Goal: Task Accomplishment & Management: Use online tool/utility

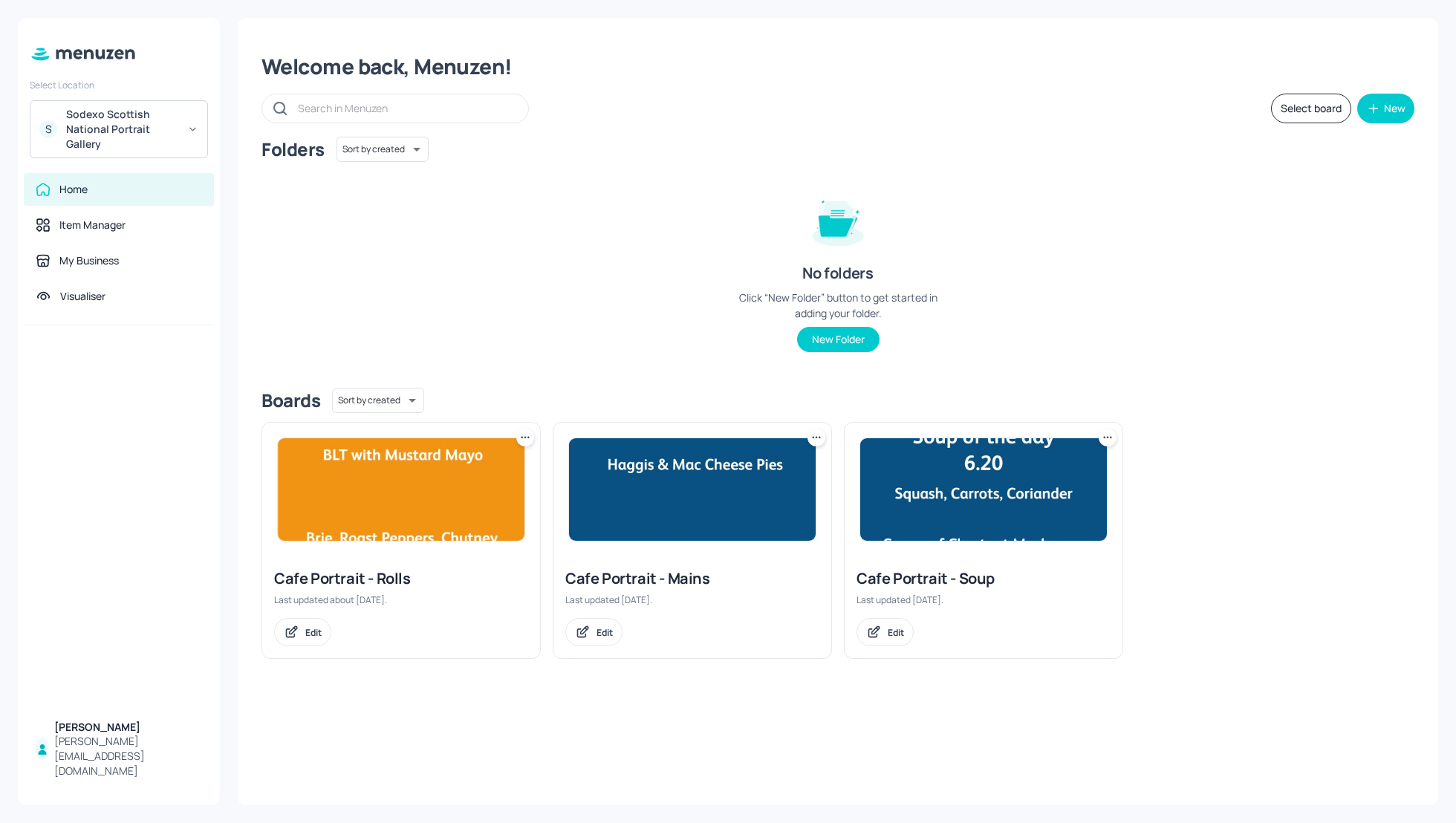
click at [908, 576] on div "Cafe Portrait - Soup" at bounding box center [983, 578] width 254 height 20
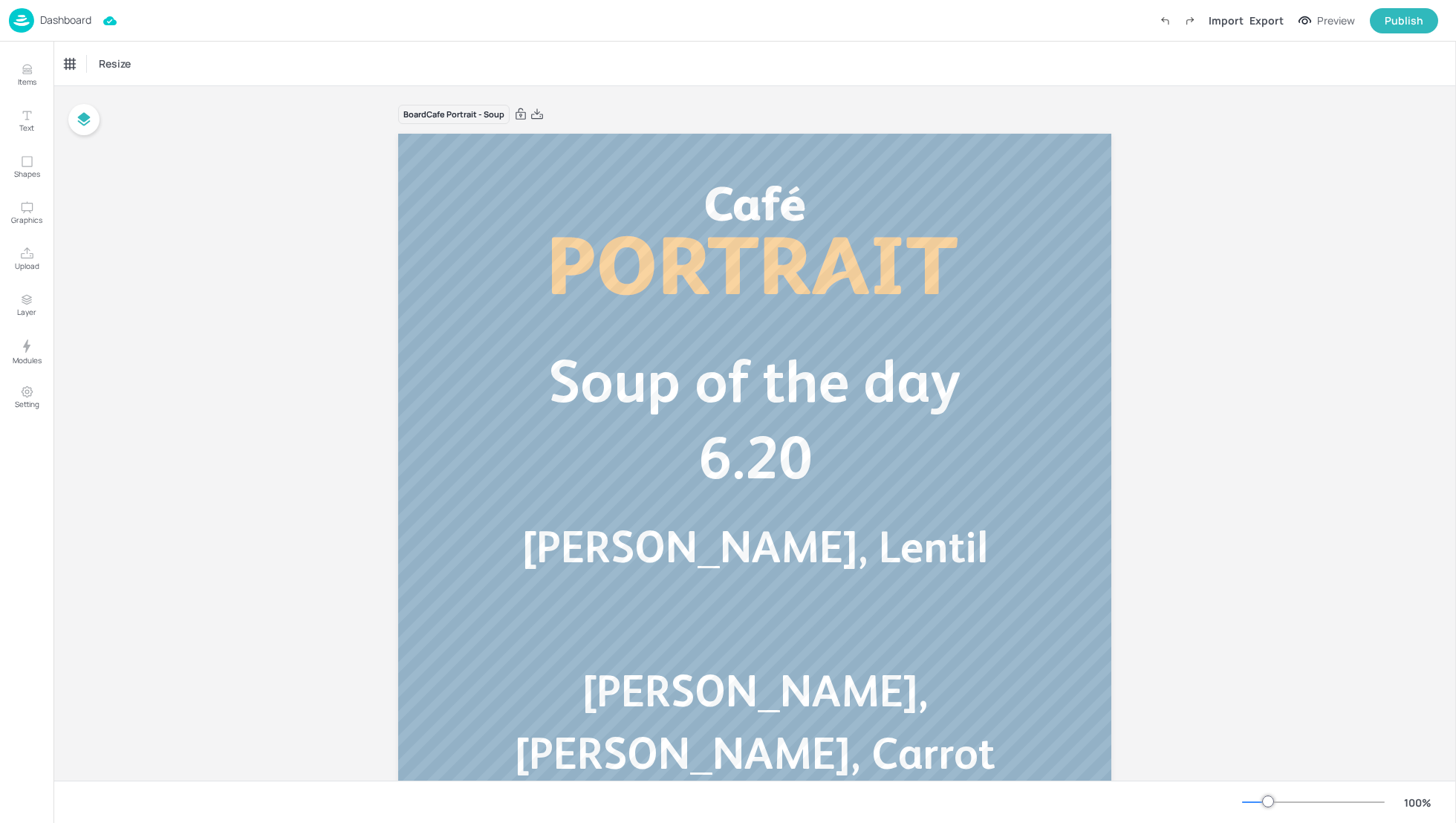
click at [1297, 551] on div "Board Cafe Portrait - Soup Tomato, Basil, Lentil Soup of the day 6.20 [PERSON_N…" at bounding box center [755, 529] width 1402 height 887
click at [823, 699] on span "[PERSON_NAME], [PERSON_NAME], Carrot" at bounding box center [754, 721] width 481 height 113
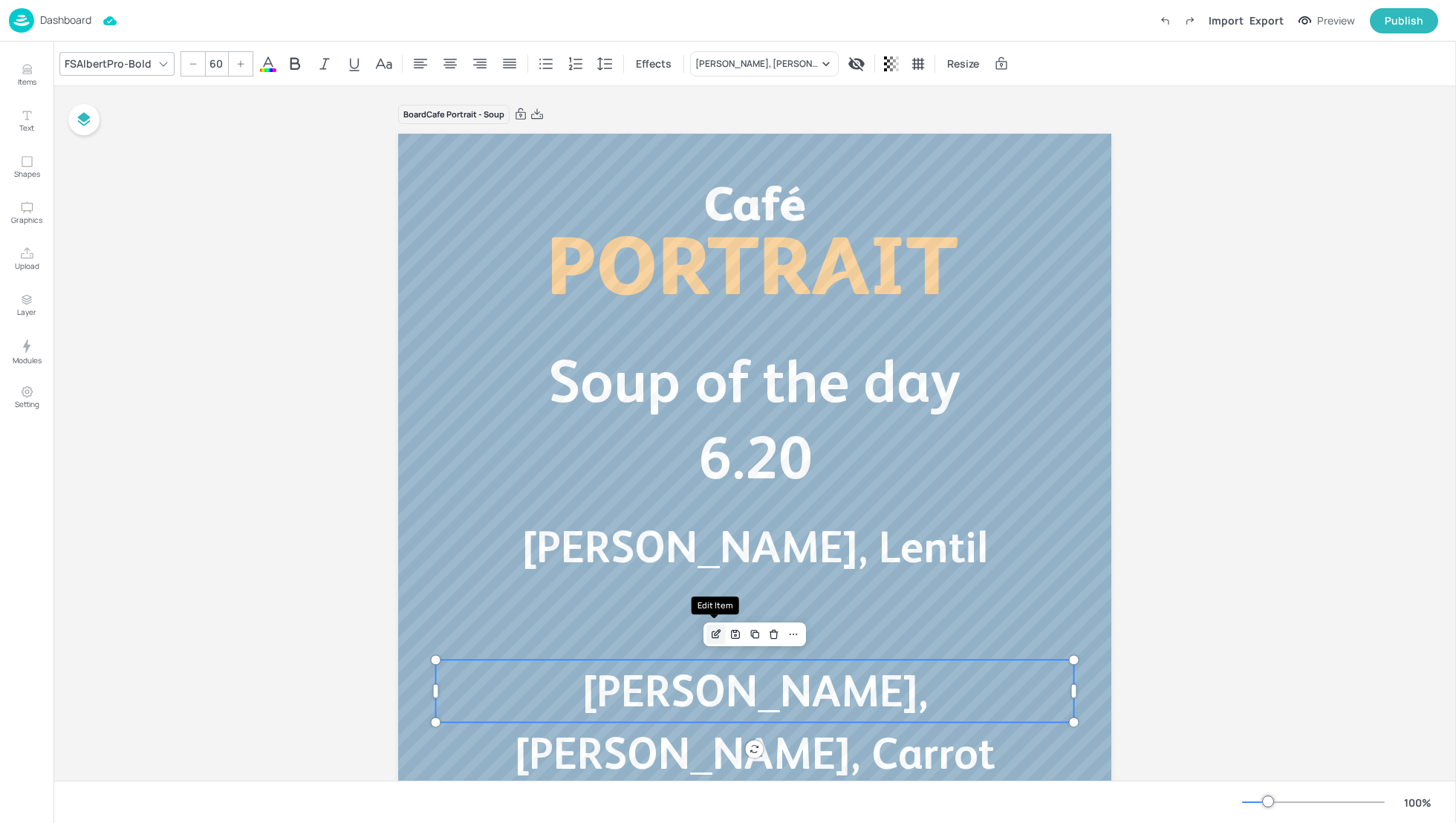
click at [718, 639] on icon "Edit Item" at bounding box center [716, 634] width 13 height 12
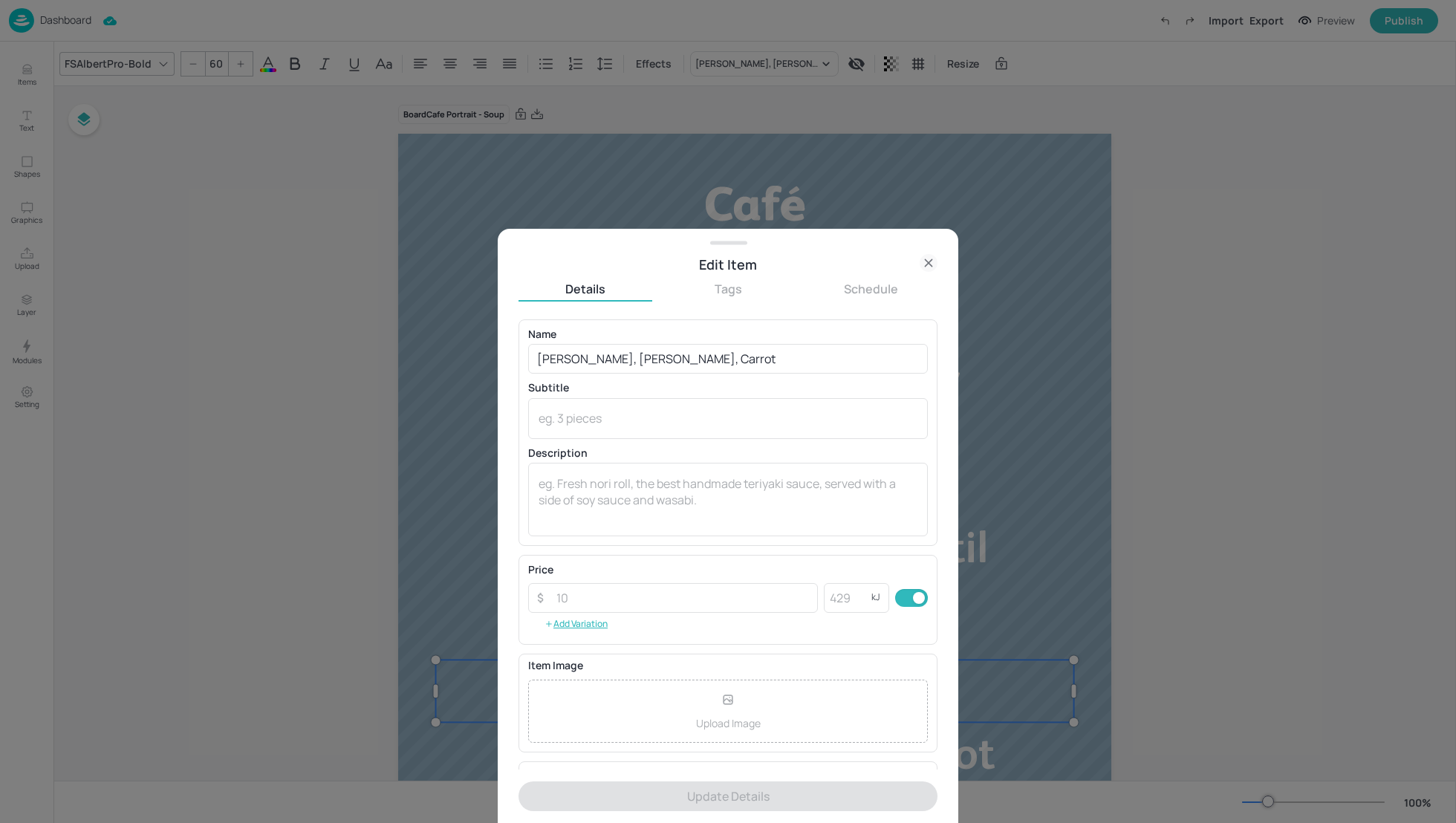
click at [930, 258] on icon at bounding box center [928, 262] width 18 height 18
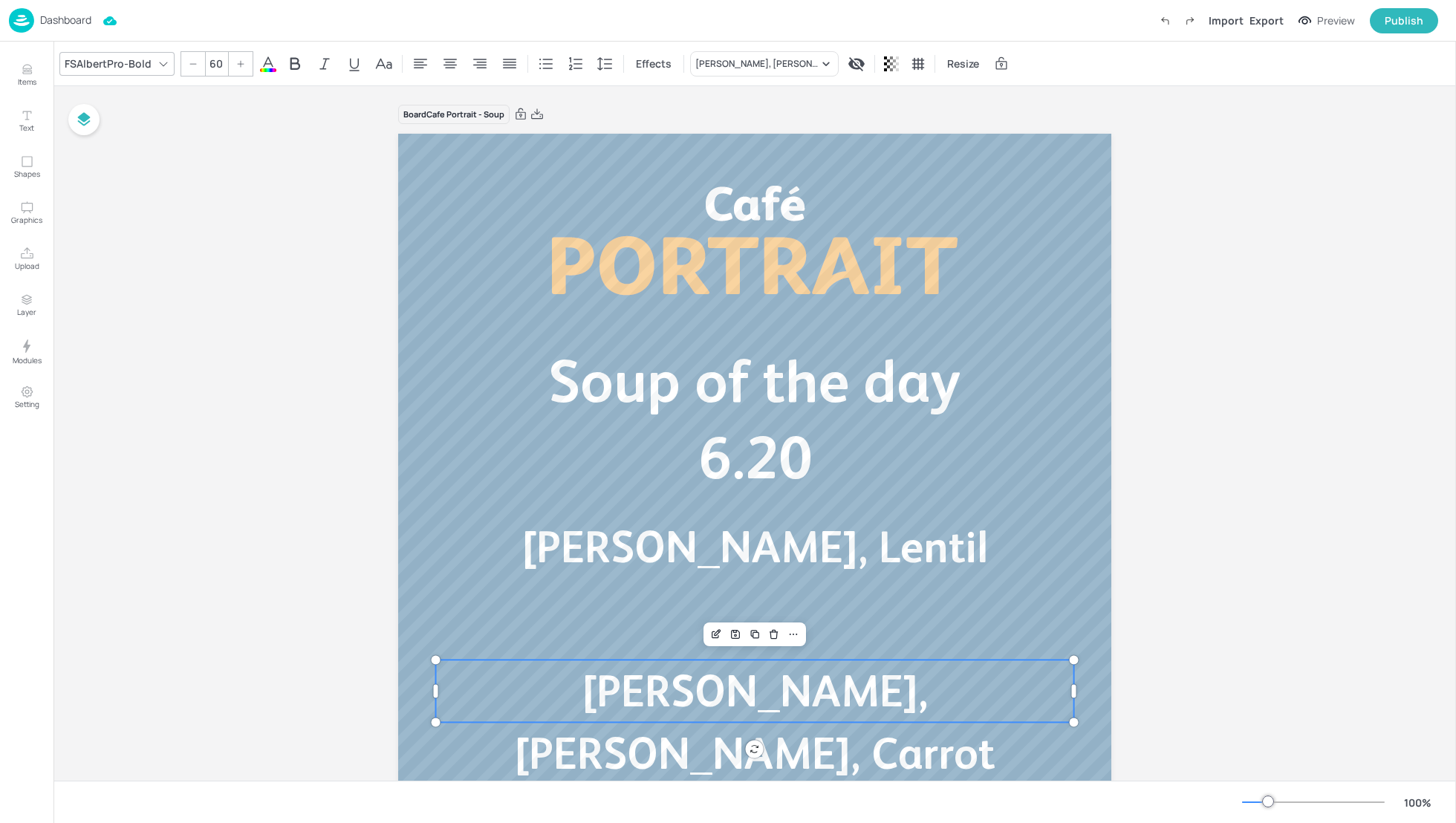
click at [1234, 469] on div "Board Cafe Portrait - Soup Tomato, Basil, Lentil Soup of the day 6.20 [PERSON_N…" at bounding box center [755, 529] width 1402 height 887
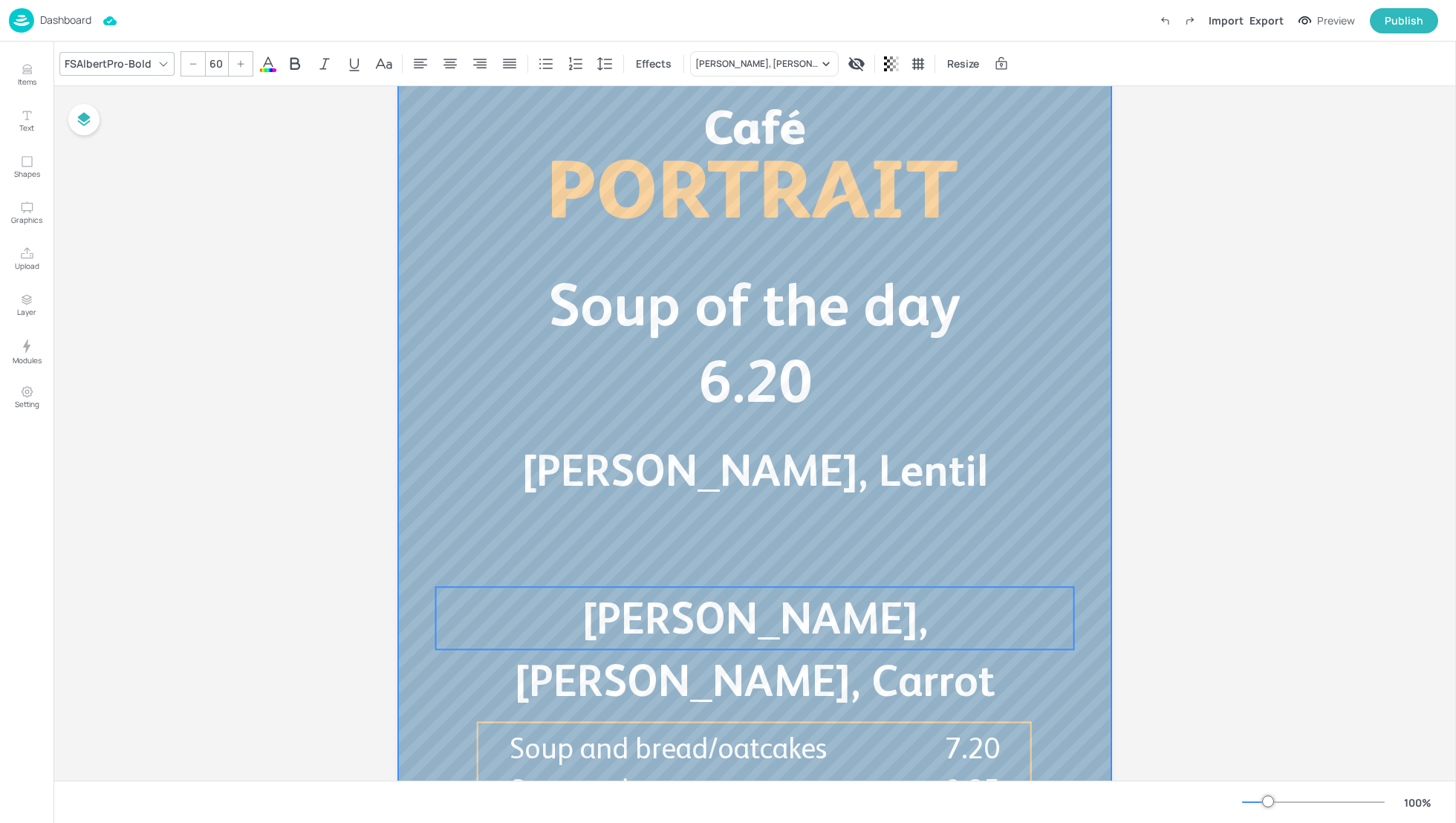
scroll to position [79, 0]
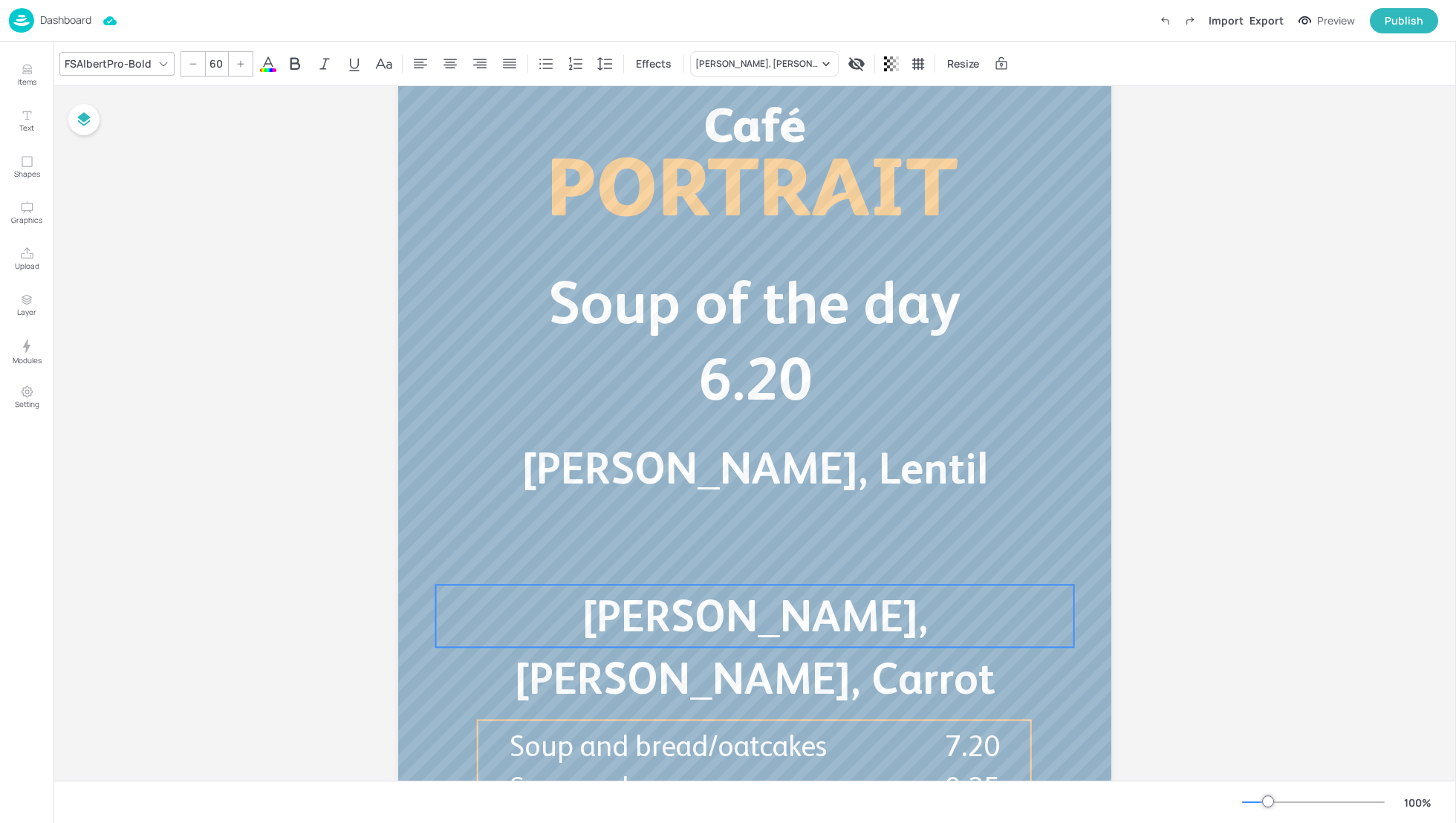
click at [771, 634] on span "[PERSON_NAME], [PERSON_NAME], Carrot" at bounding box center [754, 647] width 481 height 113
click at [732, 602] on span "[PERSON_NAME], [PERSON_NAME], Carrot" at bounding box center [754, 647] width 481 height 113
click at [949, 591] on p "[PERSON_NAME], [PERSON_NAME], Carrot" at bounding box center [755, 647] width 638 height 124
click at [1252, 572] on div "Board Cafe Portrait - Soup Tomato, Basil, Lentil Soup of the day 6.20 [PERSON_N…" at bounding box center [755, 450] width 1402 height 887
click at [15, 86] on button "Items" at bounding box center [27, 75] width 43 height 43
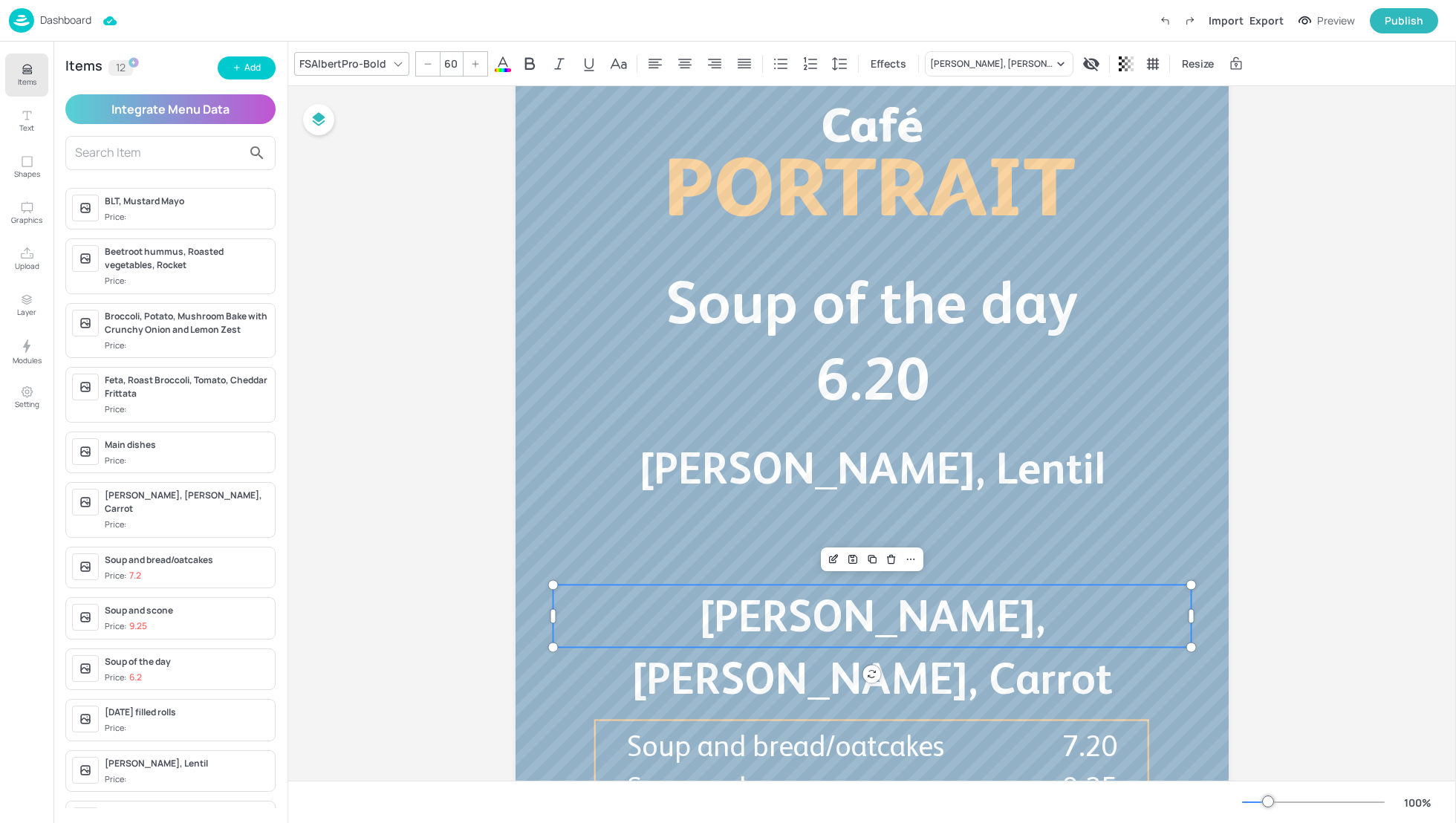
click at [821, 622] on span "[PERSON_NAME], [PERSON_NAME], Carrot" at bounding box center [871, 647] width 481 height 113
click at [137, 150] on input "text" at bounding box center [158, 153] width 167 height 24
click at [120, 153] on input "text" at bounding box center [158, 153] width 167 height 24
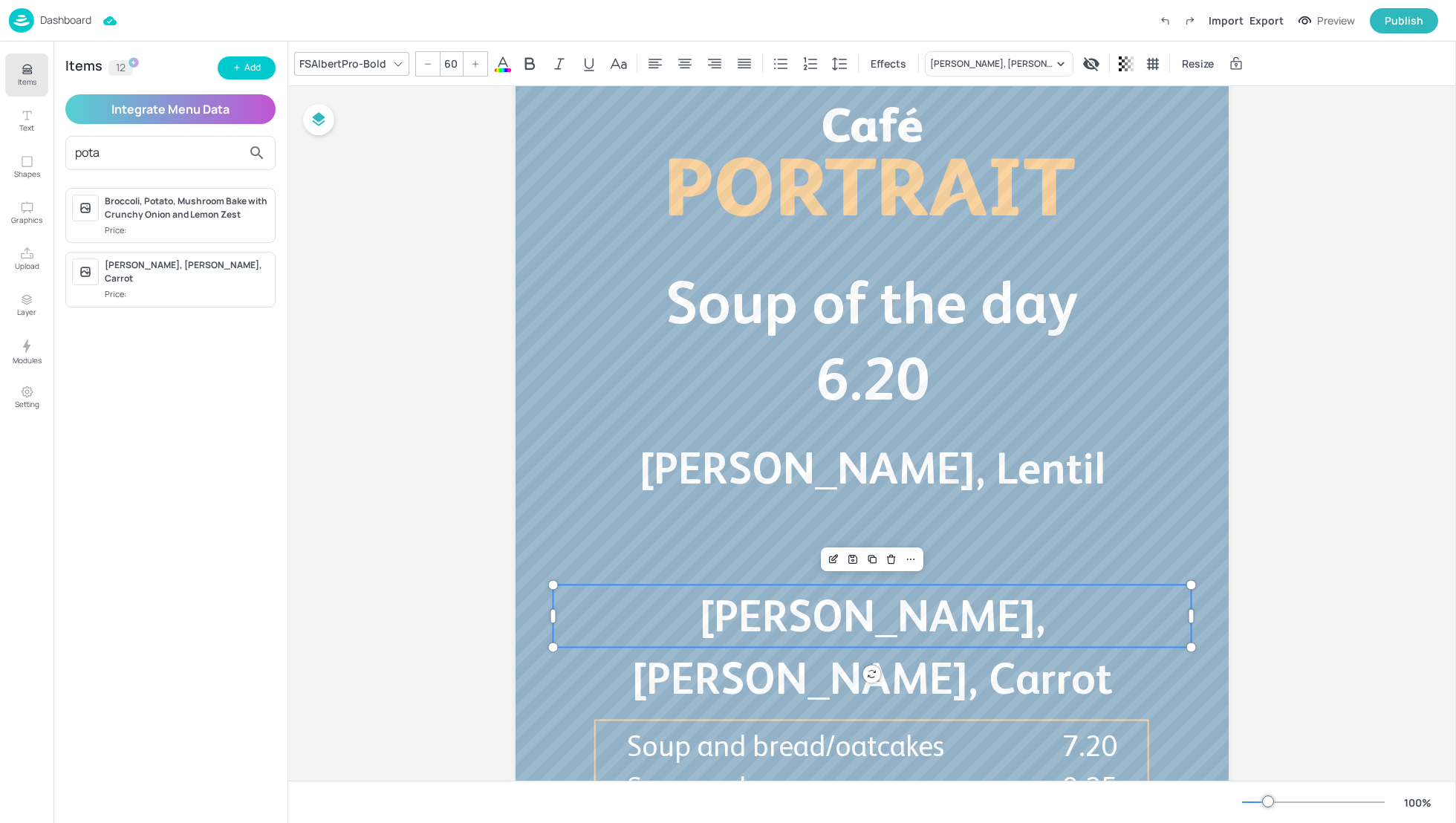
type input "pota"
click at [148, 288] on span "Price:" at bounding box center [187, 295] width 164 height 13
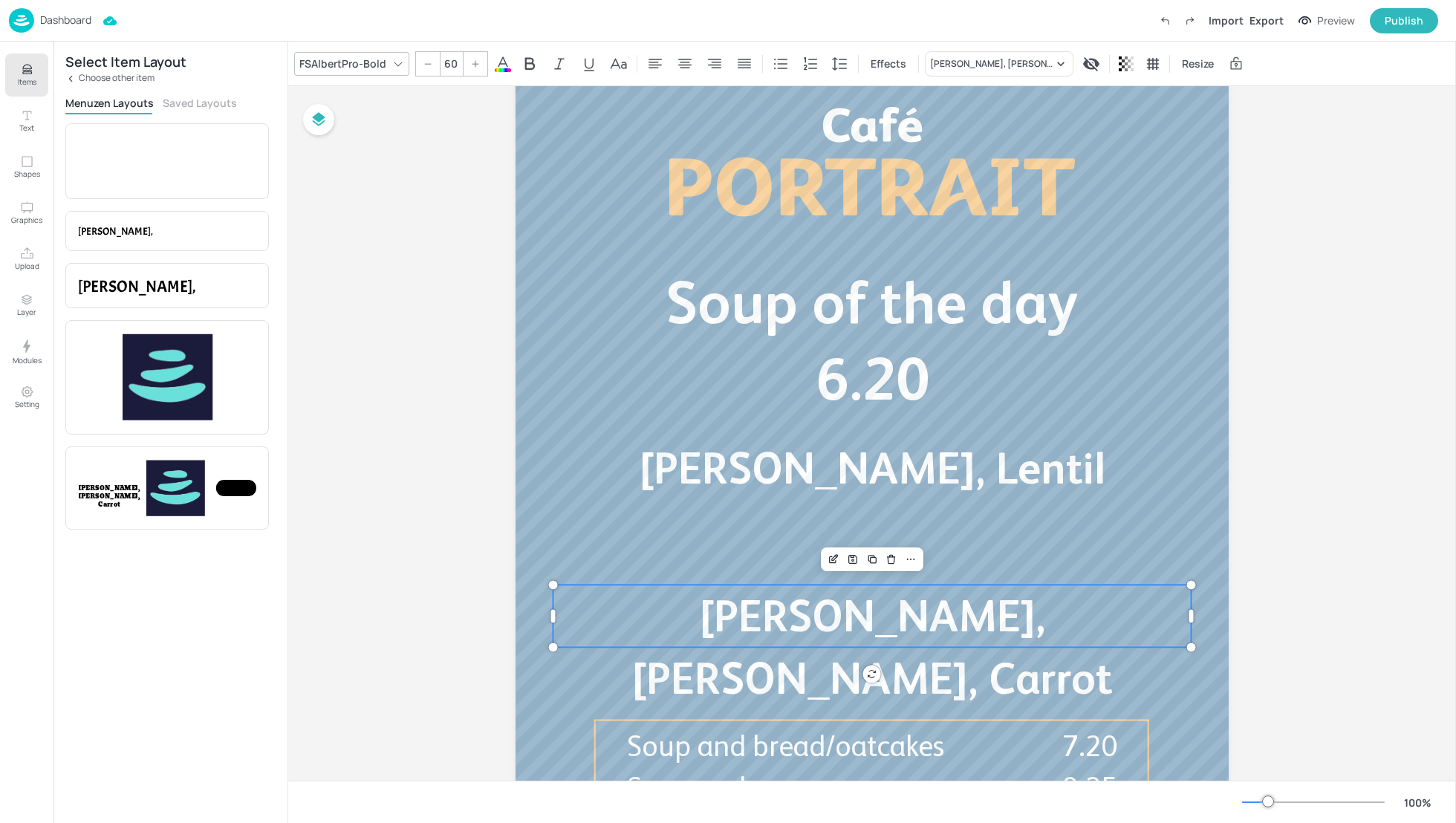
click at [371, 354] on div "Board Cafe Portrait - Soup Tomato, Basil, Lentil Soup of the day 6.20 [PERSON_N…" at bounding box center [872, 450] width 1168 height 887
click at [897, 607] on span "[PERSON_NAME], [PERSON_NAME], Carrot" at bounding box center [871, 647] width 481 height 113
click at [831, 560] on icon "Edit Item" at bounding box center [834, 558] width 13 height 12
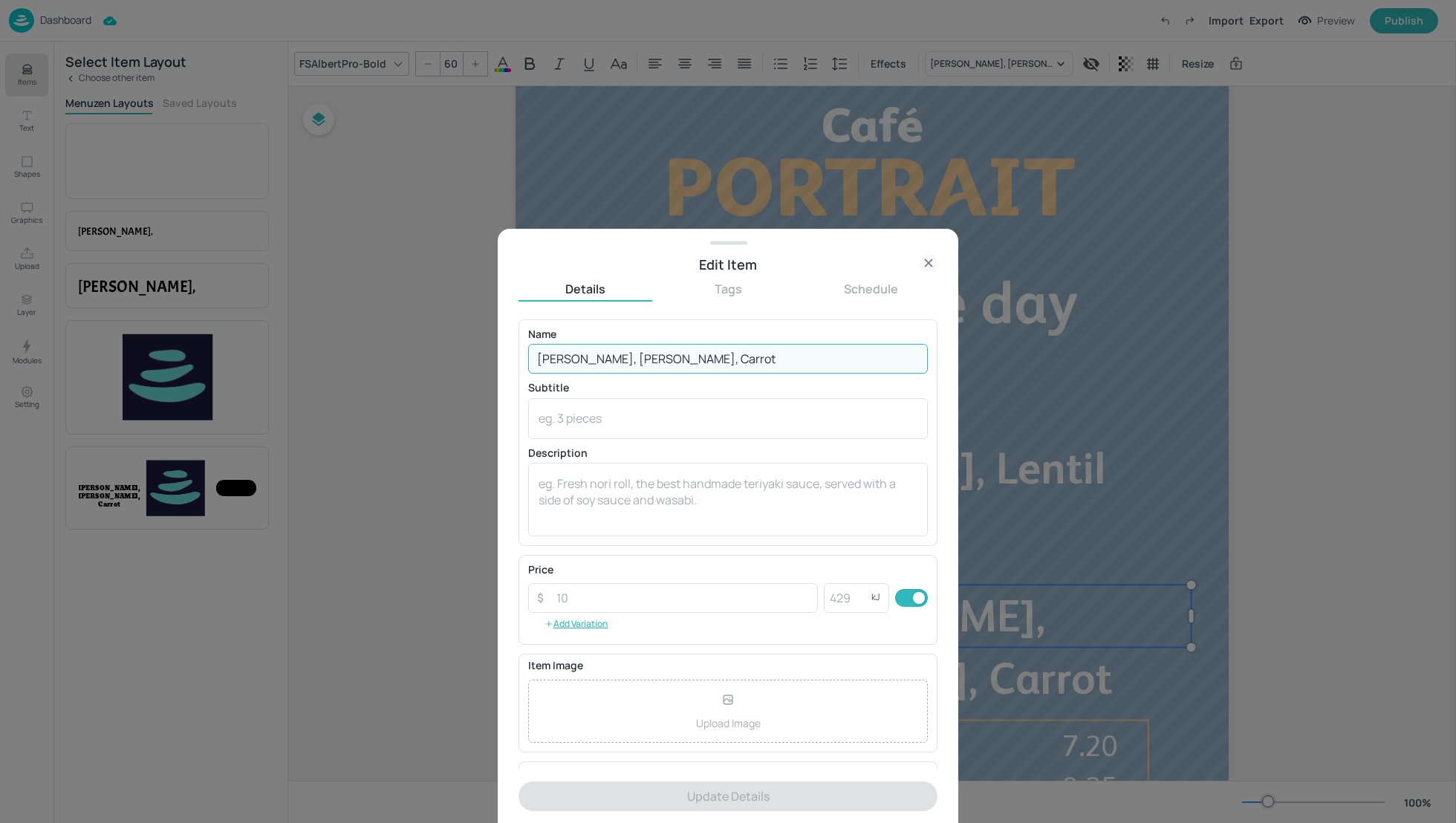
drag, startPoint x: 659, startPoint y: 358, endPoint x: 528, endPoint y: 356, distance: 131.0
click at [528, 356] on input "[PERSON_NAME], [PERSON_NAME], Carrot" at bounding box center [727, 359] width 399 height 30
click at [694, 361] on input "[PERSON_NAME], [PERSON_NAME], Carrot" at bounding box center [727, 359] width 399 height 30
drag, startPoint x: 665, startPoint y: 358, endPoint x: 513, endPoint y: 356, distance: 152.0
click at [513, 356] on div "Edit Item Details Tags Schedule Name Potato, Leek, Carrot ​ Subtitle x ​ Descri…" at bounding box center [728, 525] width 461 height 594
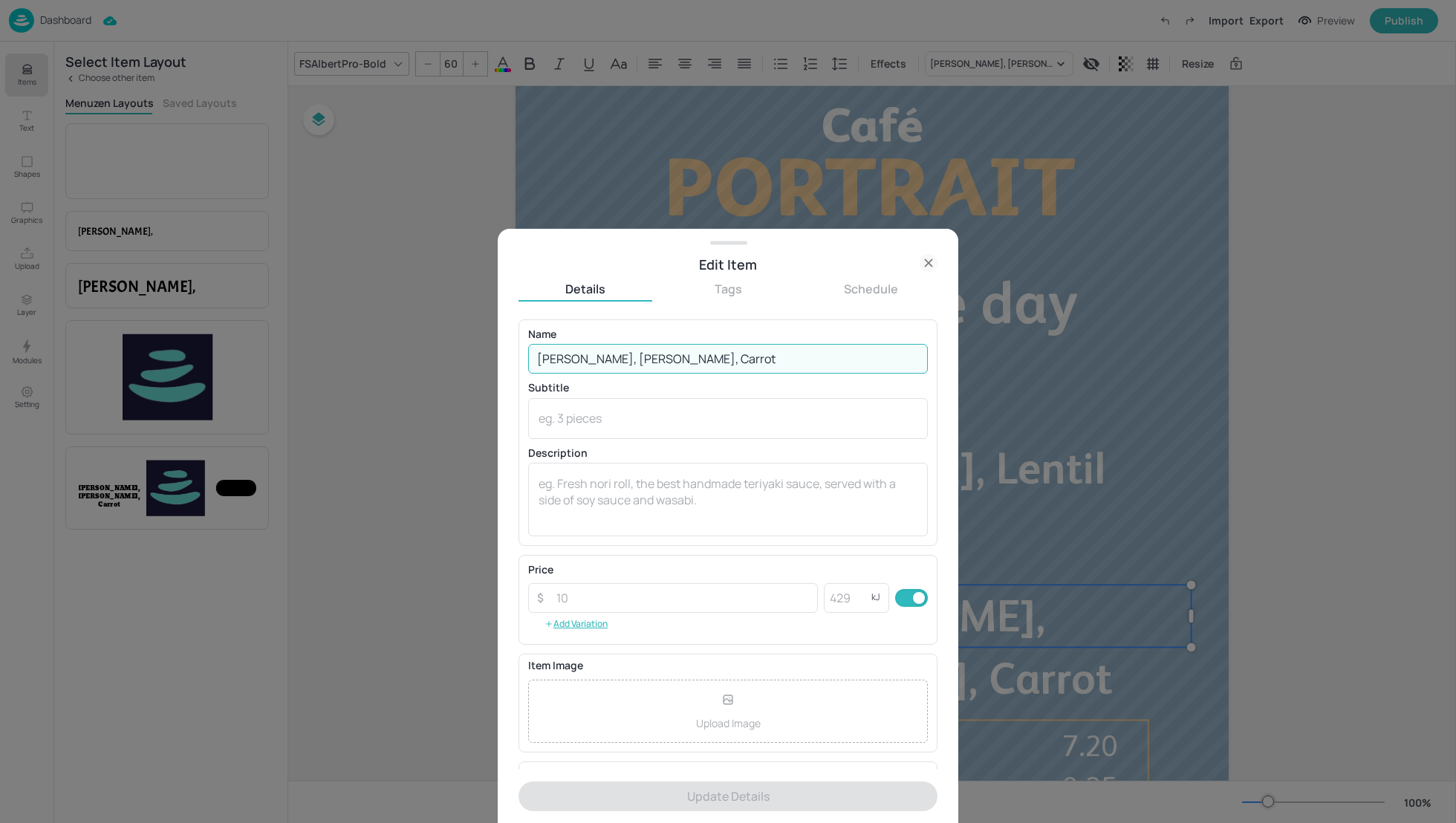
paste input "parsnip and leek"
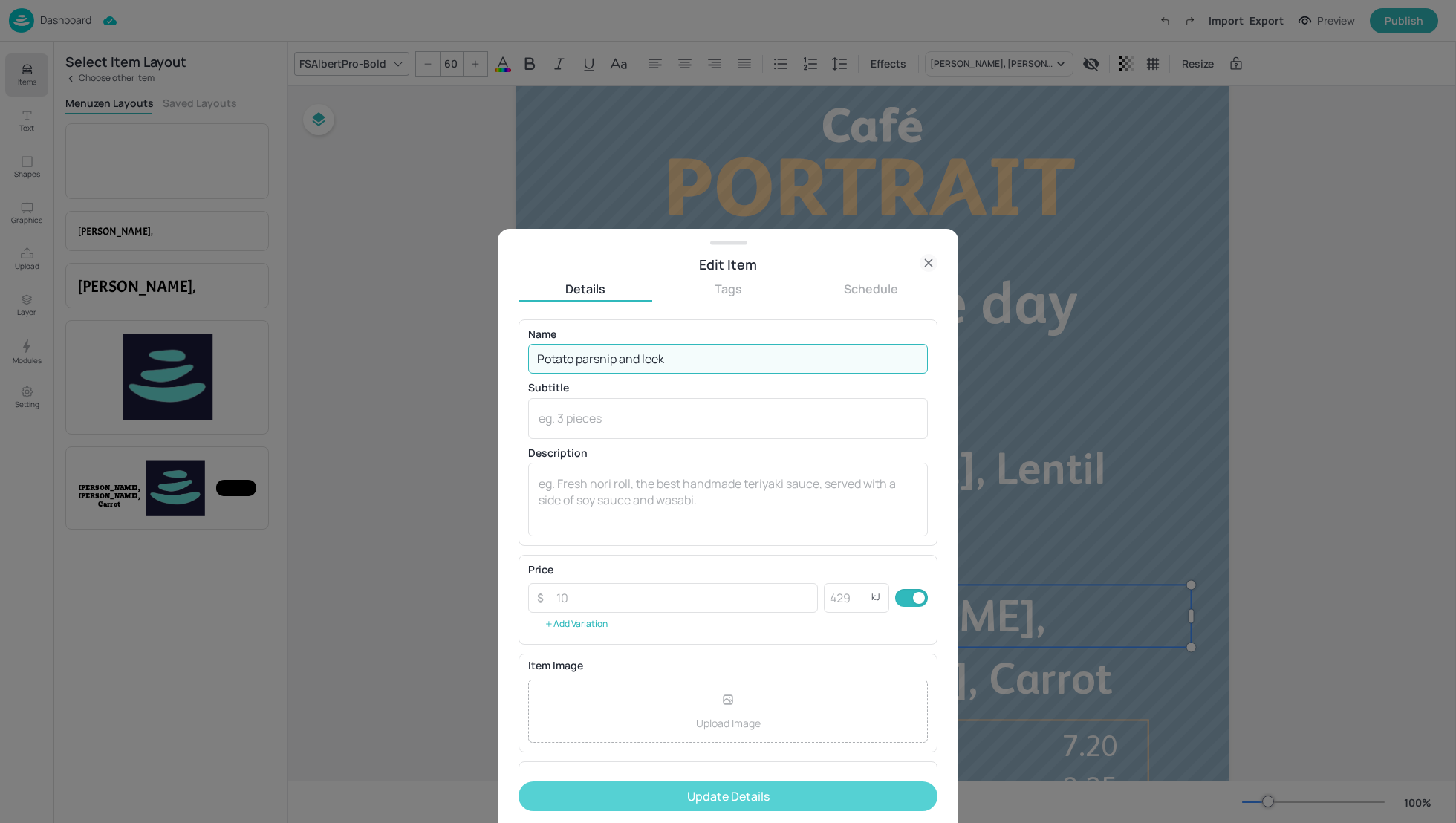
type input "Potato parsnip and leek"
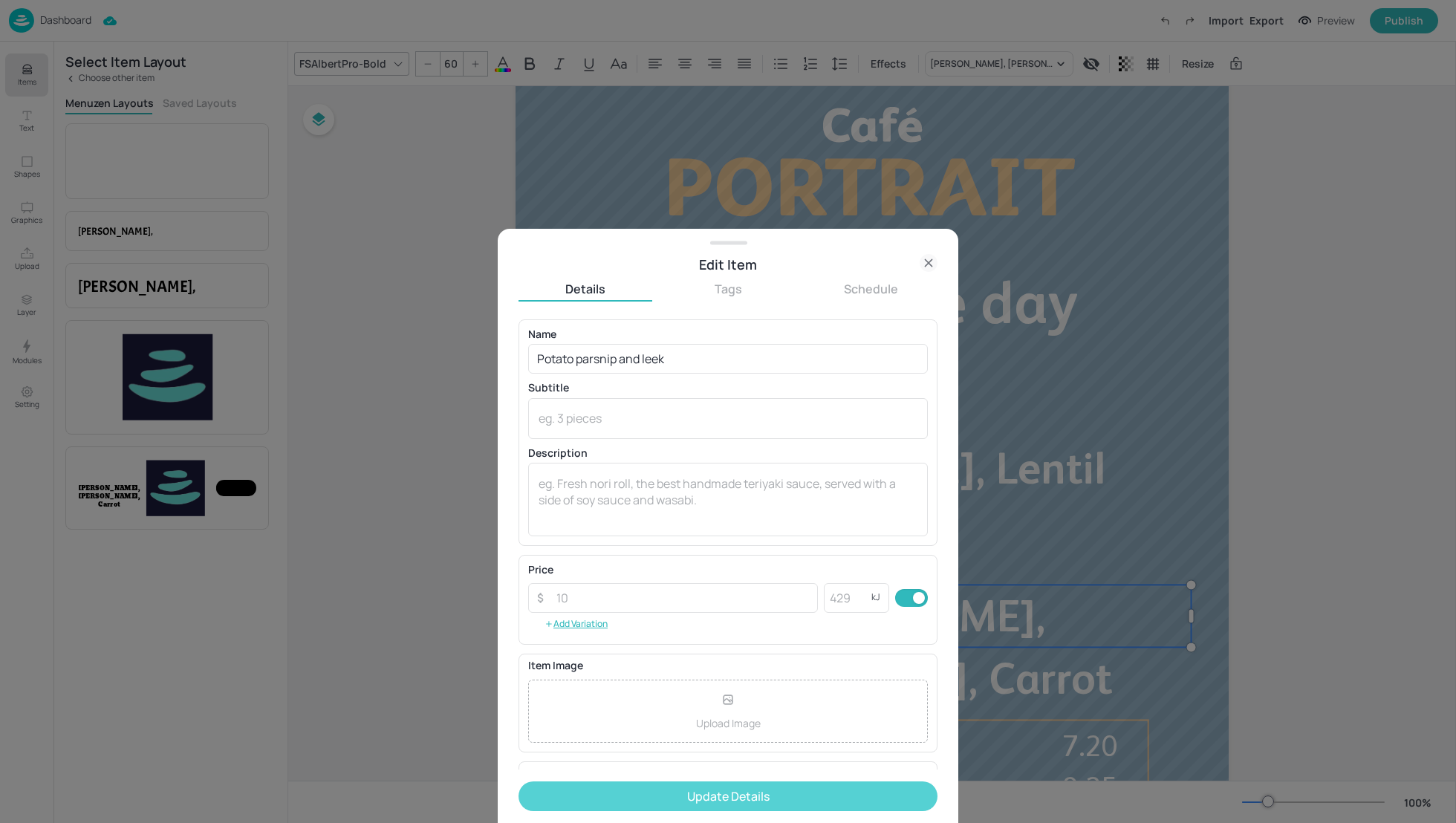
click at [760, 794] on button "Update Details" at bounding box center [728, 796] width 419 height 30
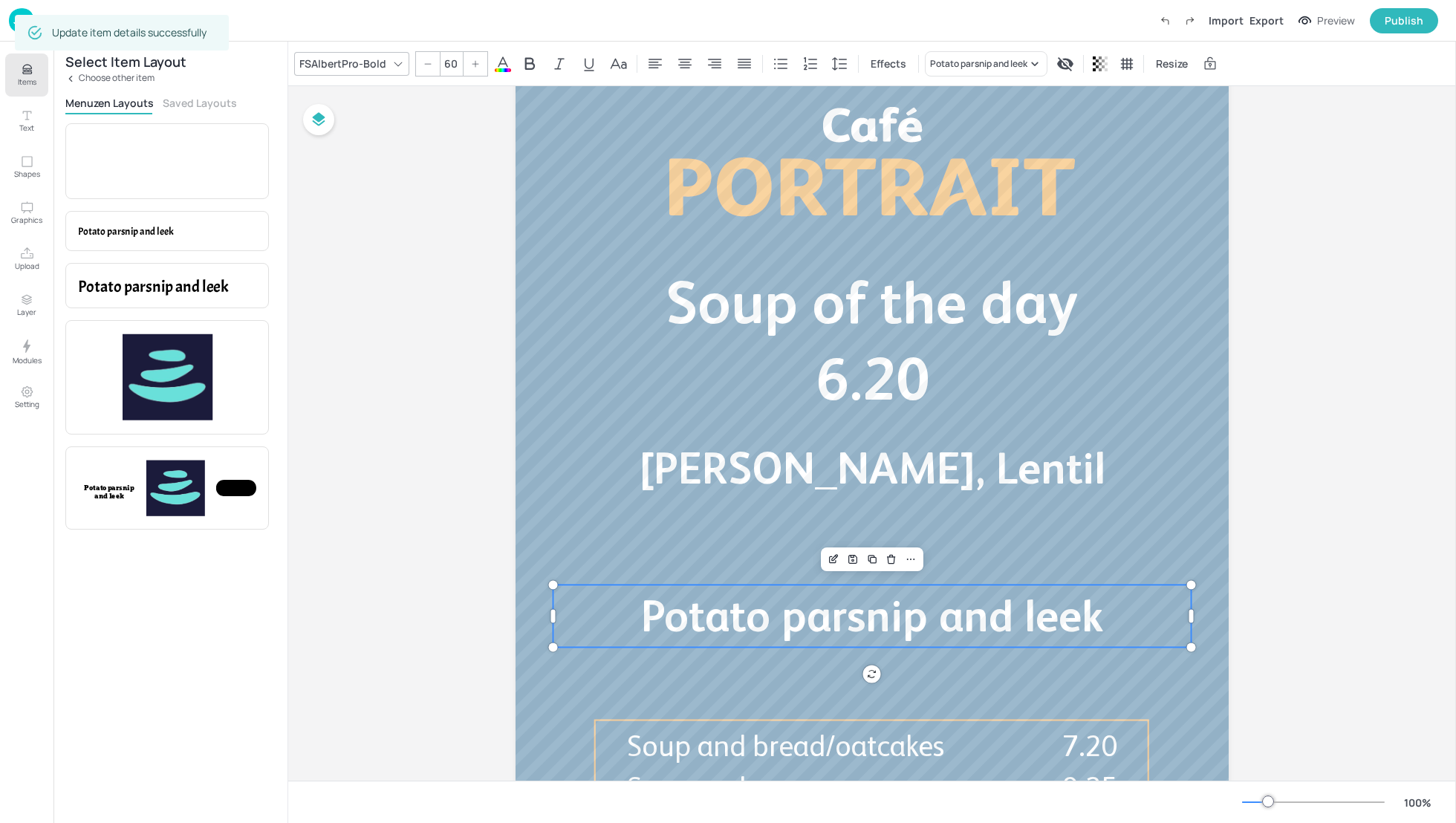
click at [1417, 505] on div "Board Cafe Portrait - Soup Tomato, Basil, Lentil Soup of the day 6.20 Potato pa…" at bounding box center [872, 450] width 1168 height 887
click at [29, 75] on icon "Items" at bounding box center [27, 69] width 14 height 14
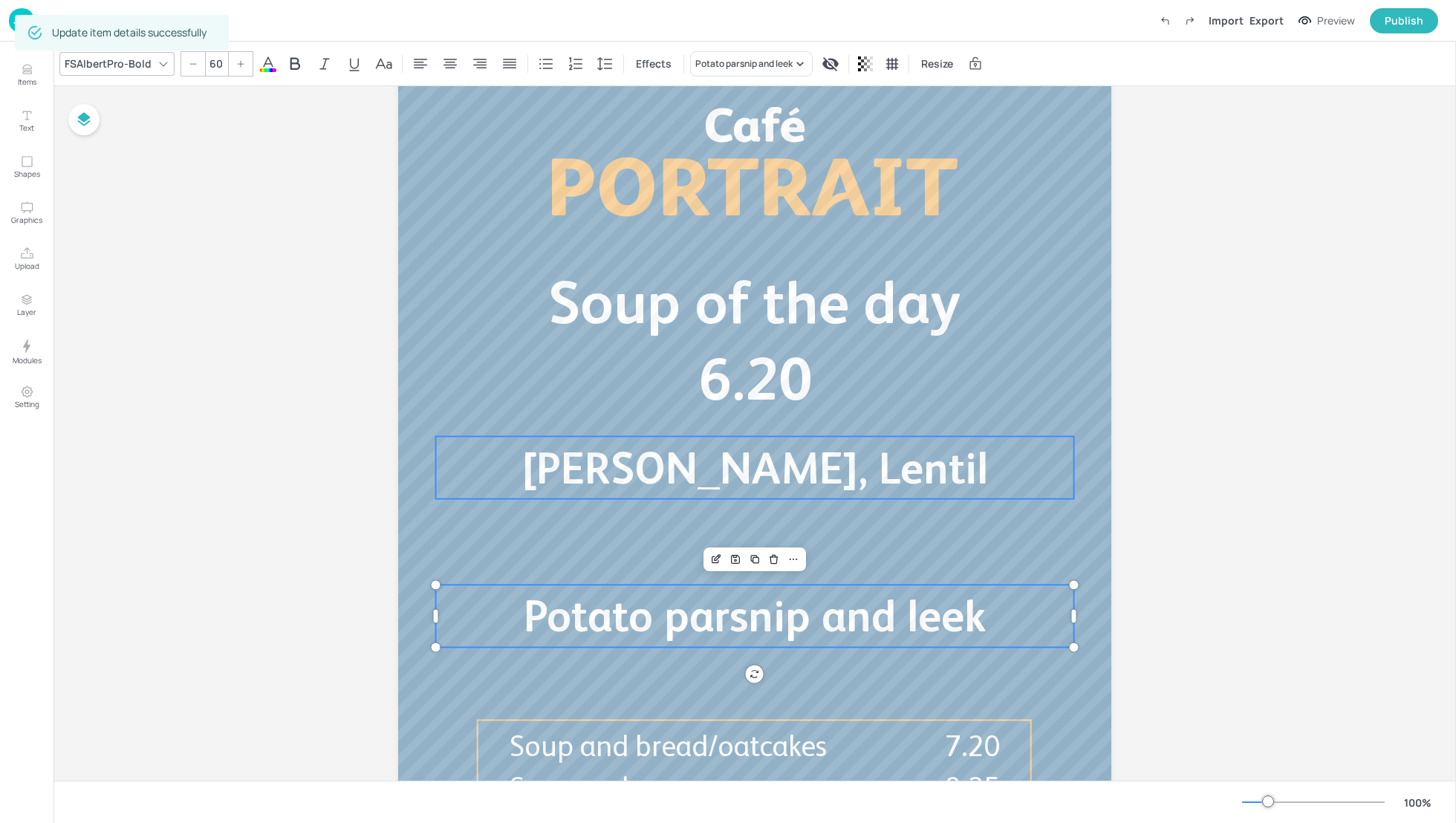
type input "60"
click at [670, 461] on span "[PERSON_NAME], Lentil" at bounding box center [755, 468] width 466 height 50
click at [715, 407] on icon "Edit Item" at bounding box center [718, 410] width 6 height 6
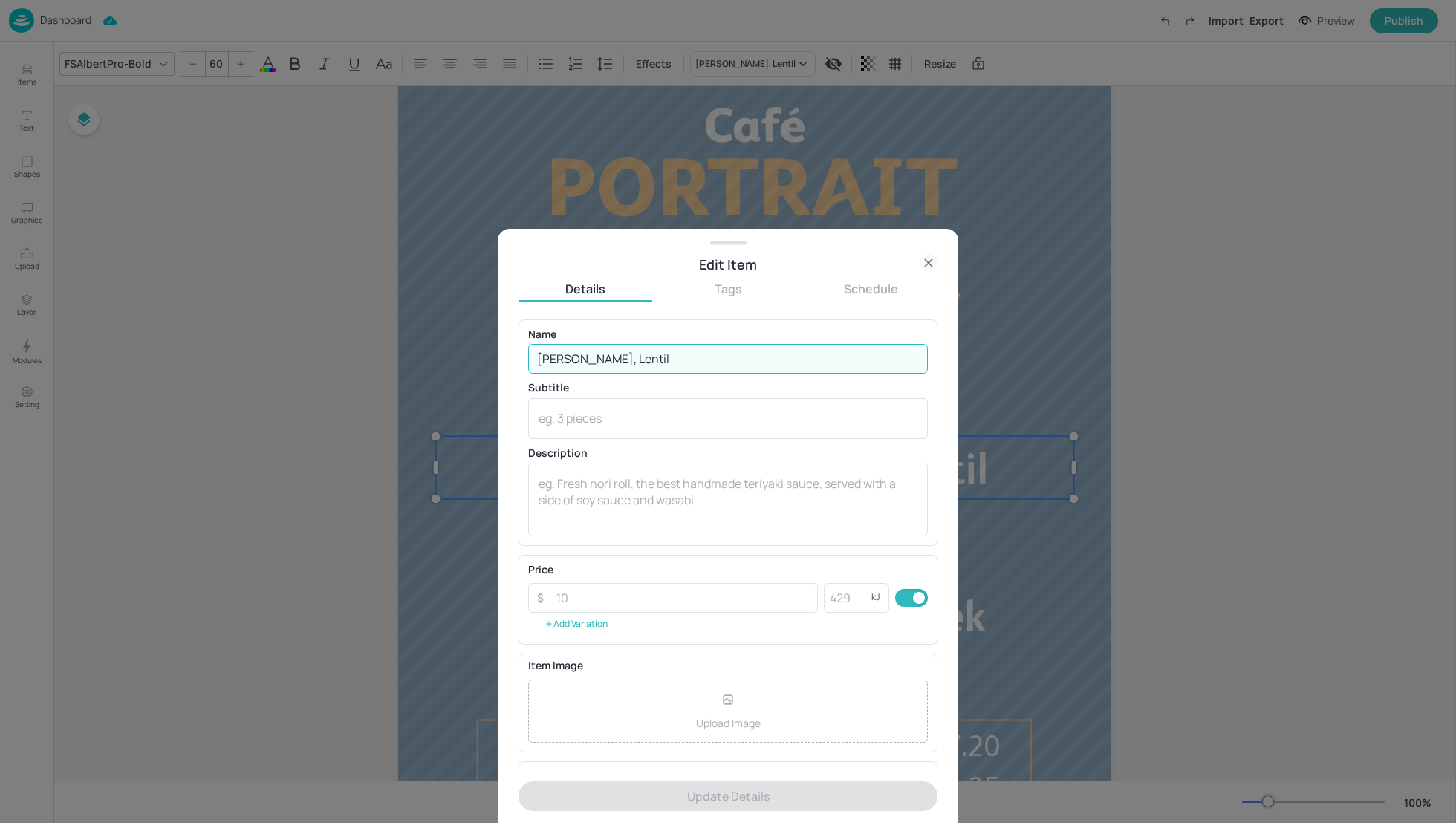
click at [615, 358] on input "[PERSON_NAME], Lentil" at bounding box center [727, 359] width 399 height 30
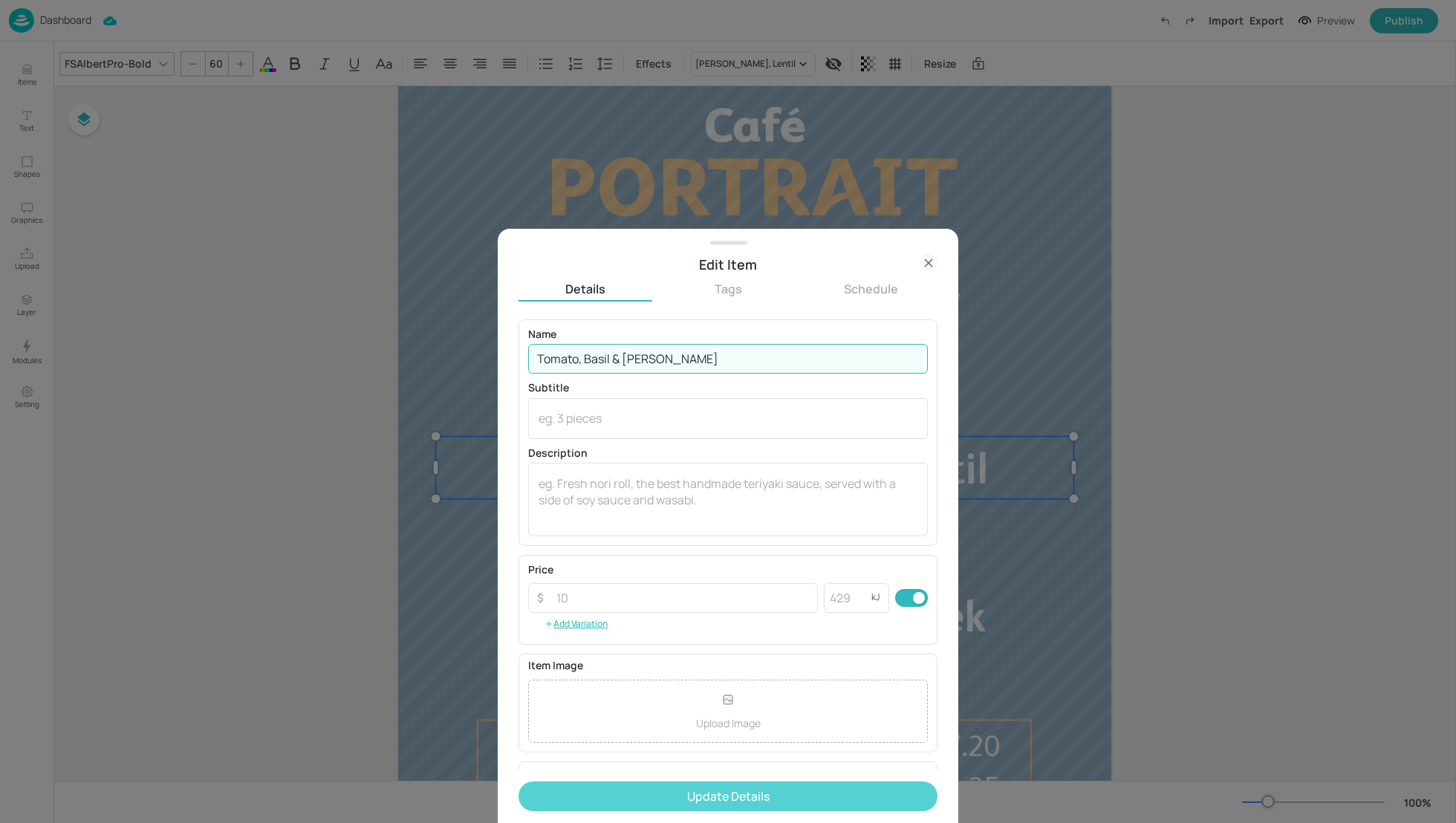
type input "Tomato, Basil & [PERSON_NAME]"
click at [764, 799] on button "Update Details" at bounding box center [728, 796] width 419 height 30
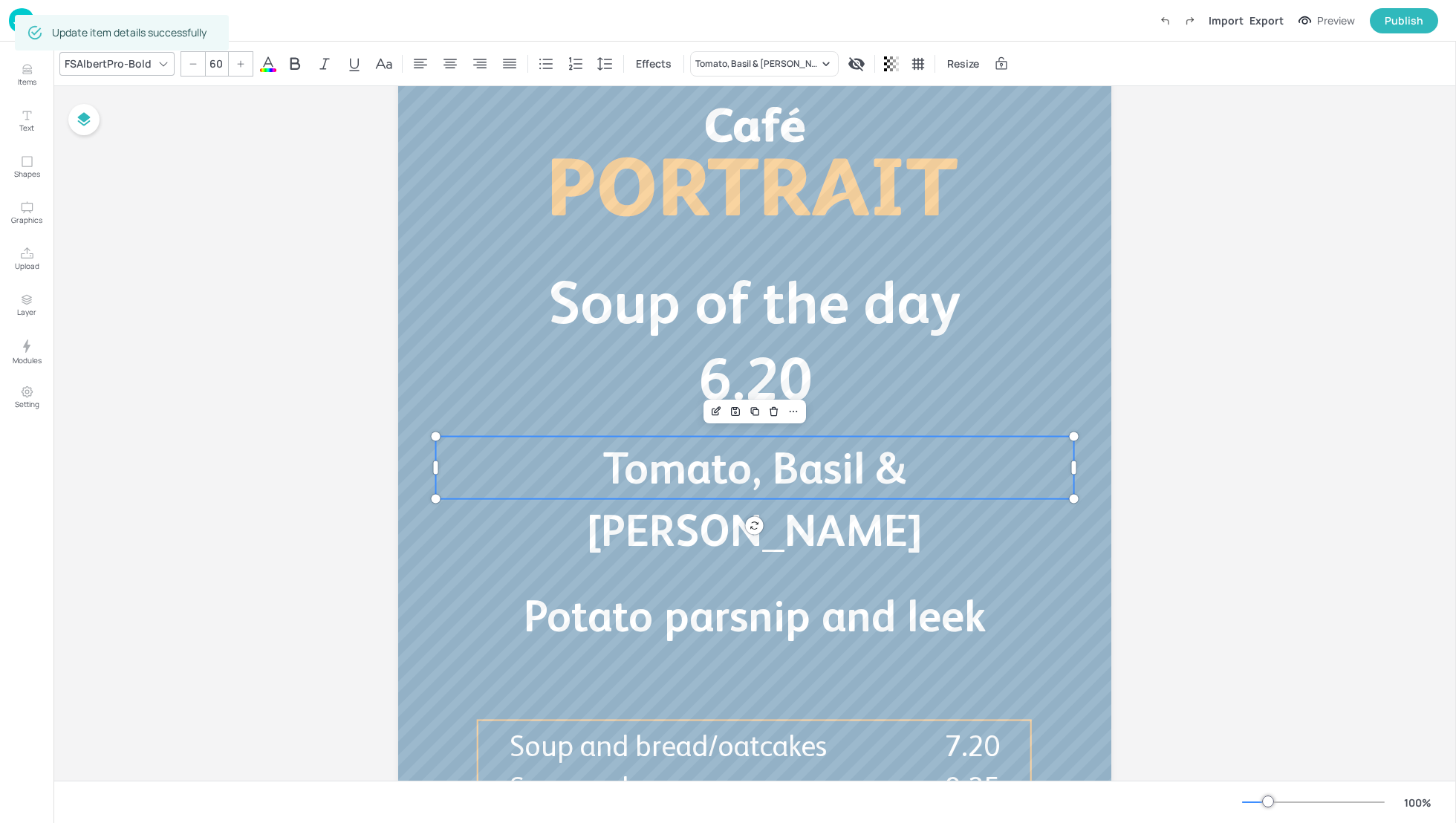
click at [1299, 524] on div "Board Cafe Portrait - Soup Tomato, Basil & Lentil Soup of the day 6.20 Potato p…" at bounding box center [755, 450] width 1402 height 887
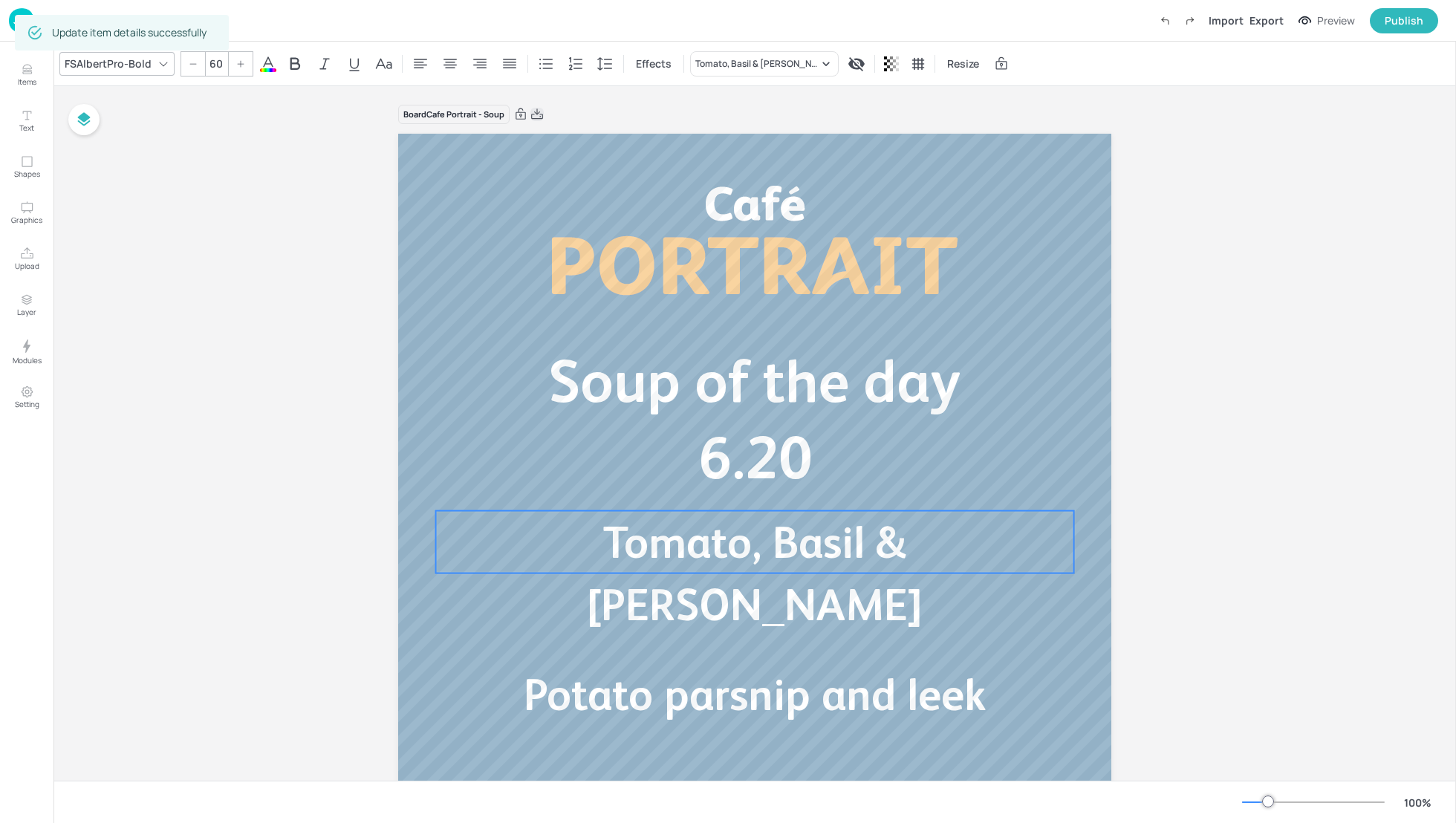
click at [535, 114] on icon at bounding box center [537, 114] width 13 height 15
